Goal: Task Accomplishment & Management: Manage account settings

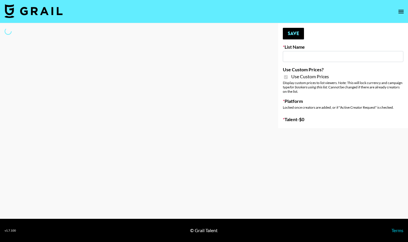
type input "Peppermayo"
checkbox input "true"
select select "Brand"
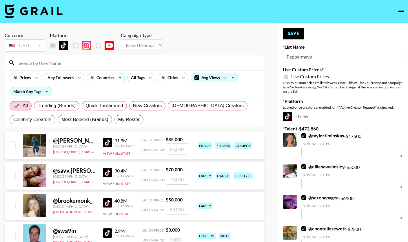
click at [88, 66] on input at bounding box center [137, 62] width 245 height 9
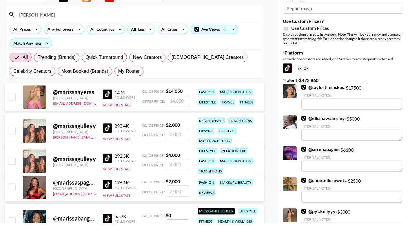
scroll to position [31, 0]
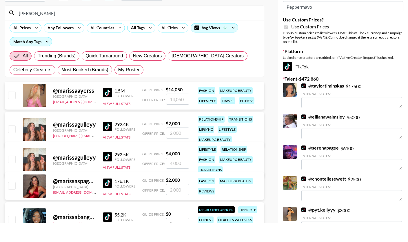
type input "[PERSON_NAME]"
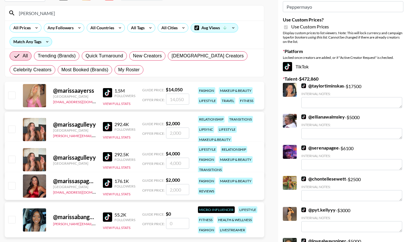
click at [14, 186] on input "checkbox" at bounding box center [11, 185] width 7 height 7
checkbox input "true"
type input "2000"
click at [172, 191] on input "2000" at bounding box center [177, 189] width 23 height 11
checkbox input "false"
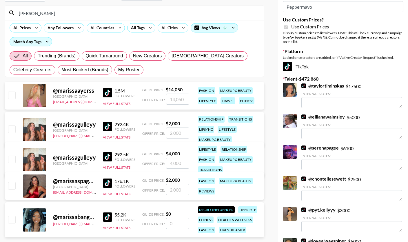
checkbox input "true"
type input "2500"
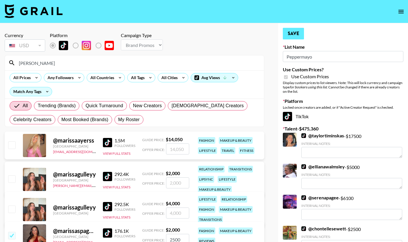
click at [290, 34] on button "Save" at bounding box center [293, 34] width 21 height 12
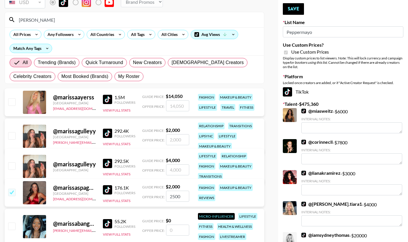
scroll to position [11, 0]
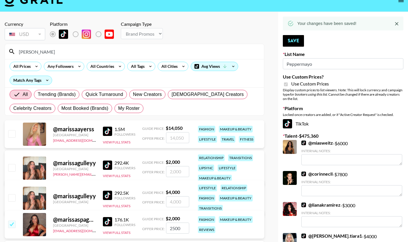
click at [76, 58] on div "[PERSON_NAME]" at bounding box center [134, 51] width 259 height 15
click at [77, 52] on input "[PERSON_NAME]" at bounding box center [137, 51] width 245 height 9
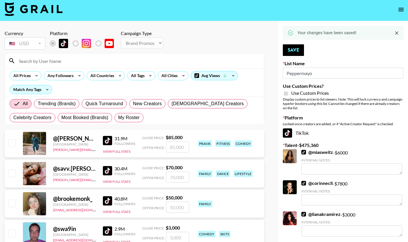
scroll to position [0, 0]
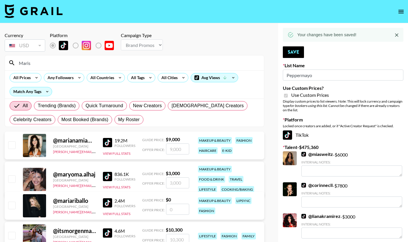
type input "Mariss"
